Goal: Transaction & Acquisition: Purchase product/service

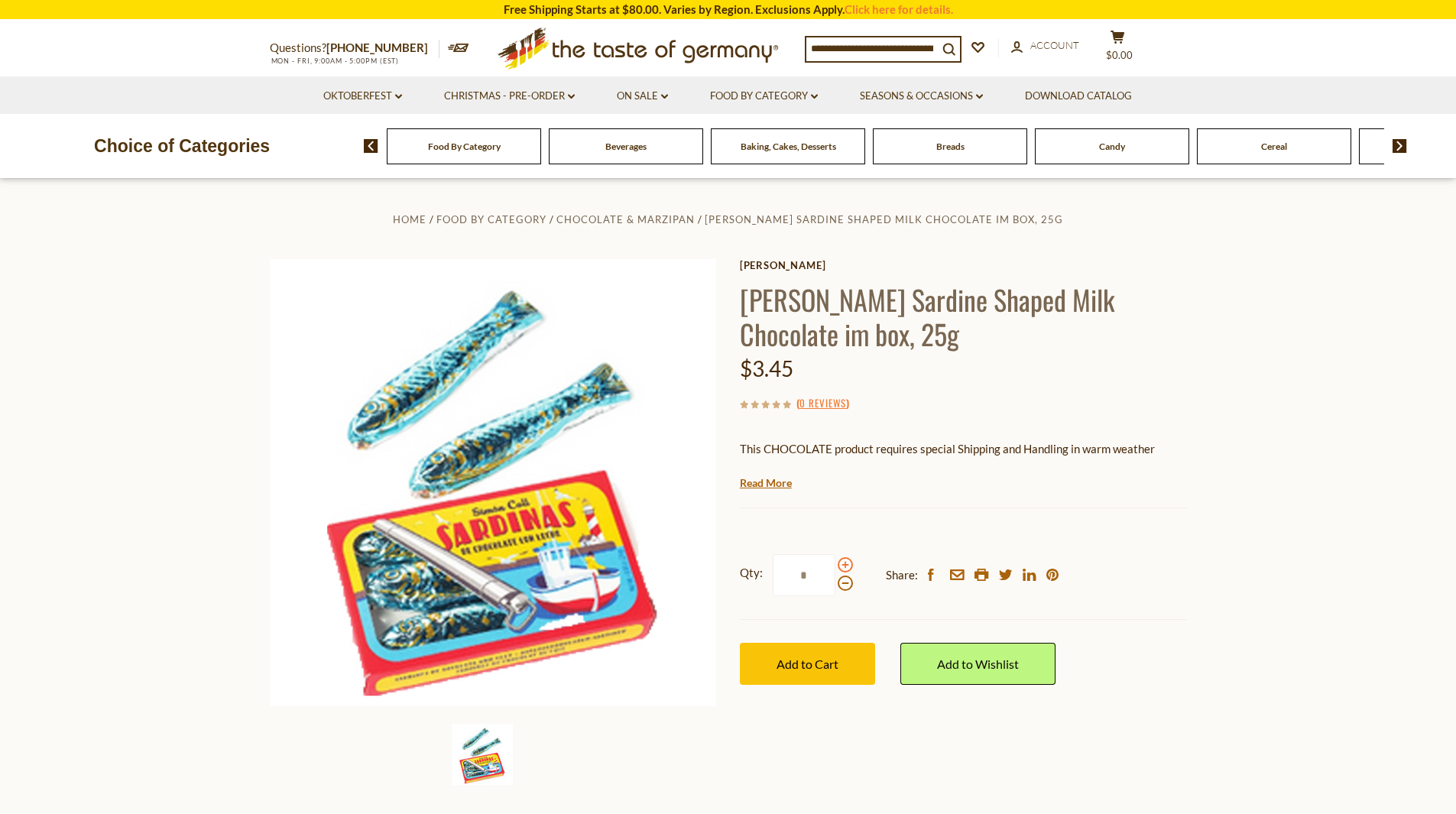
click at [846, 562] on span at bounding box center [845, 565] width 15 height 15
click at [835, 562] on input "*" at bounding box center [803, 575] width 62 height 42
click at [846, 563] on span at bounding box center [845, 565] width 15 height 15
click at [835, 563] on input "*" at bounding box center [803, 575] width 62 height 42
click at [846, 563] on span at bounding box center [845, 565] width 15 height 15
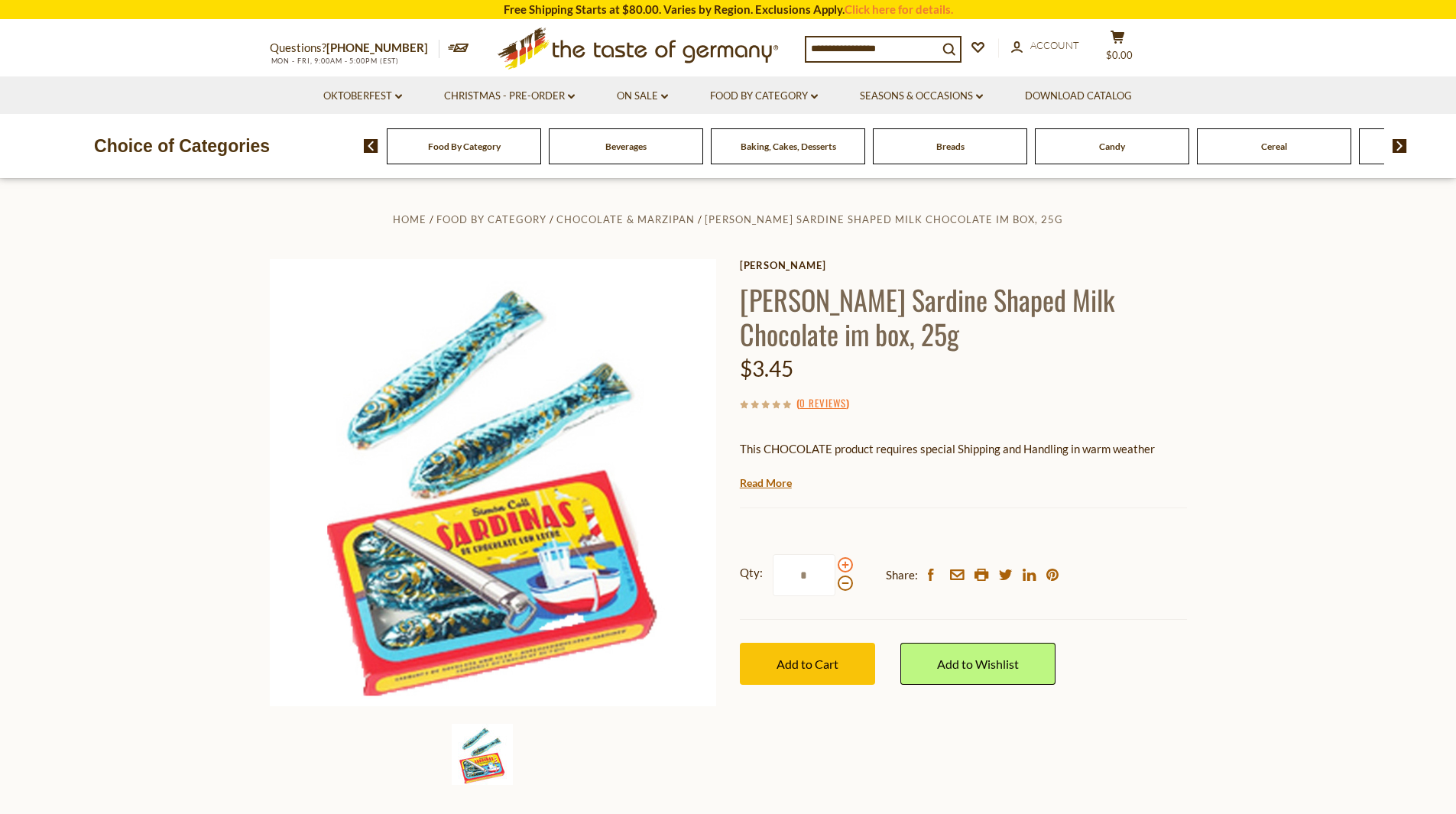
click at [835, 563] on input "*" at bounding box center [803, 575] width 62 height 42
click at [848, 588] on span at bounding box center [845, 583] width 15 height 15
click at [835, 588] on input "*" at bounding box center [803, 575] width 62 height 42
click at [844, 569] on span at bounding box center [845, 565] width 15 height 15
click at [835, 569] on input "*" at bounding box center [803, 575] width 62 height 42
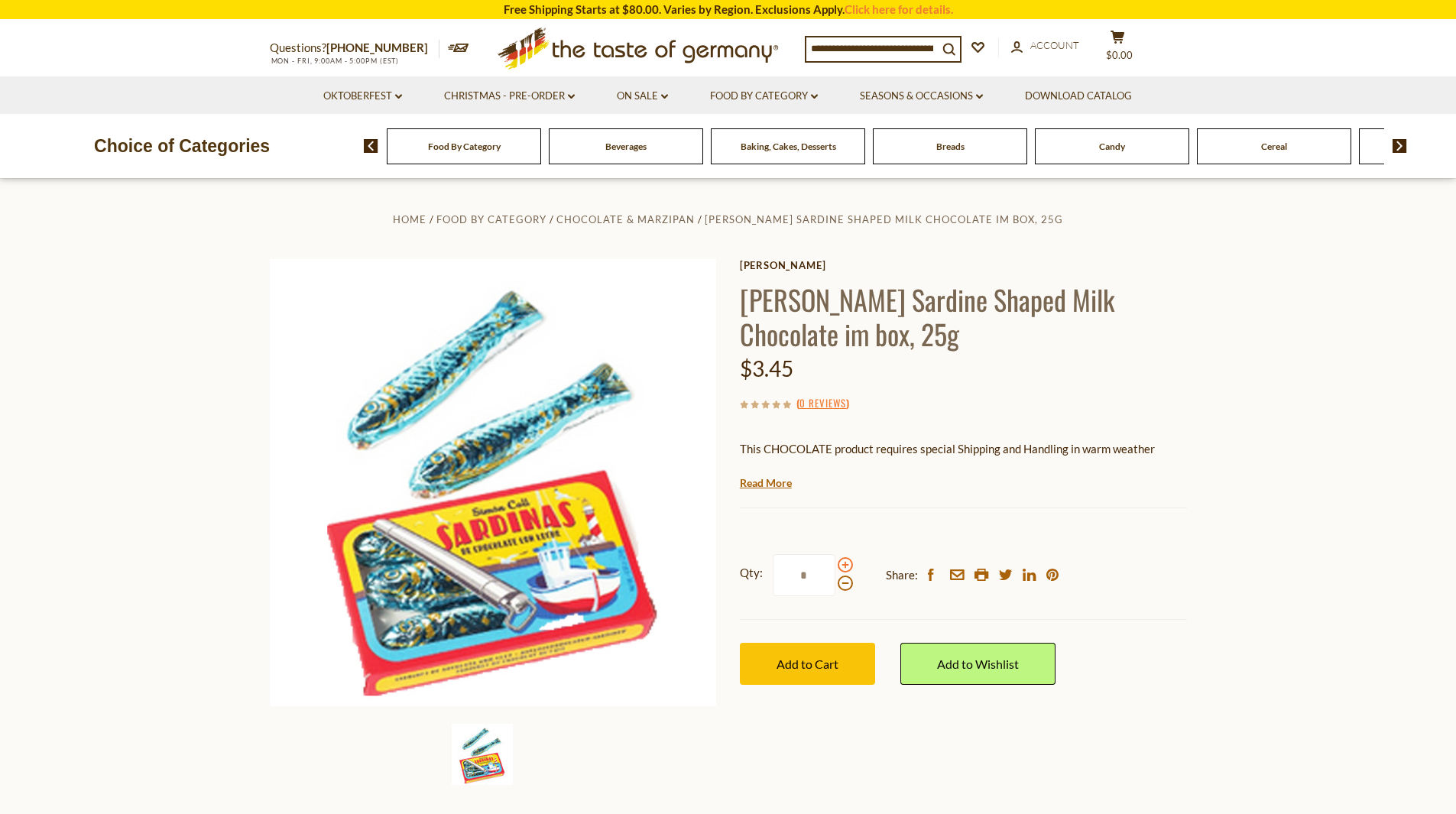
type input "*"
click at [840, 664] on button "Add to Cart" at bounding box center [807, 664] width 135 height 42
